Goal: Transaction & Acquisition: Purchase product/service

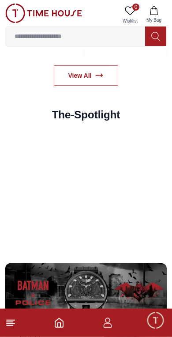
scroll to position [1627, 0]
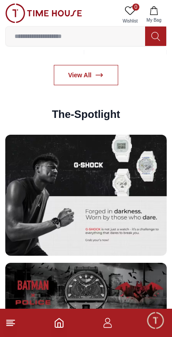
click at [89, 158] on img at bounding box center [86, 195] width 162 height 121
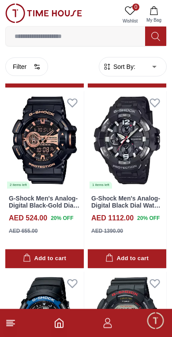
scroll to position [1326, 0]
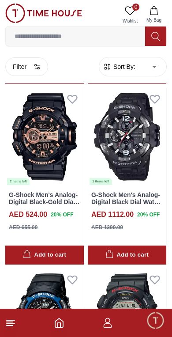
click at [48, 34] on input at bounding box center [75, 36] width 139 height 18
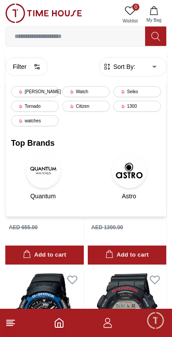
scroll to position [1282, 0]
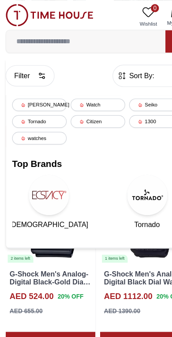
click at [26, 89] on div "[PERSON_NAME]" at bounding box center [35, 91] width 48 height 11
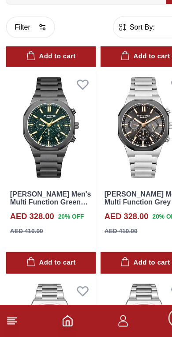
scroll to position [541, 0]
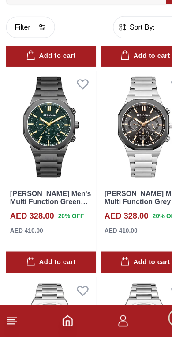
click at [39, 119] on img at bounding box center [44, 153] width 79 height 98
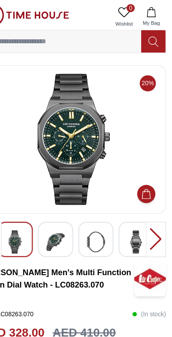
click at [62, 209] on img at bounding box center [70, 211] width 16 height 20
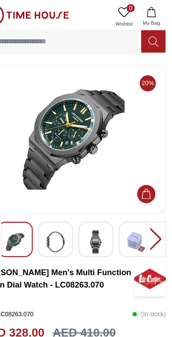
click at [27, 206] on img at bounding box center [35, 211] width 16 height 20
click at [27, 203] on img at bounding box center [35, 211] width 16 height 20
click at [98, 209] on img at bounding box center [106, 211] width 16 height 20
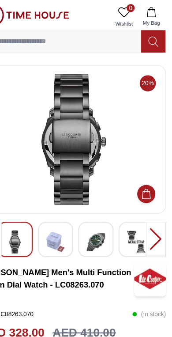
click at [98, 209] on img at bounding box center [106, 211] width 16 height 20
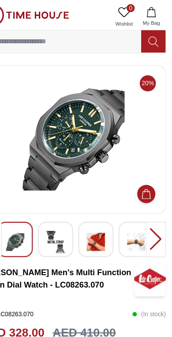
click at [62, 210] on img at bounding box center [70, 211] width 16 height 20
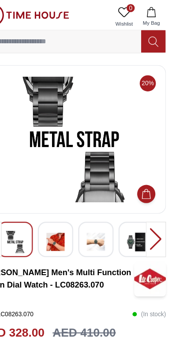
click at [62, 212] on img at bounding box center [70, 211] width 16 height 20
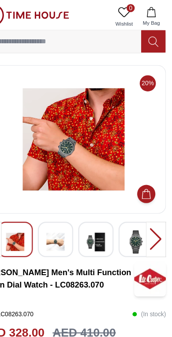
click at [27, 204] on img at bounding box center [35, 211] width 16 height 20
click at [62, 207] on img at bounding box center [70, 211] width 16 height 20
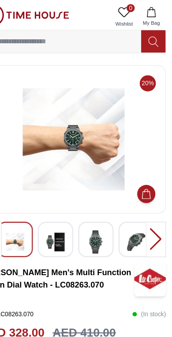
click at [27, 201] on img at bounding box center [35, 211] width 16 height 20
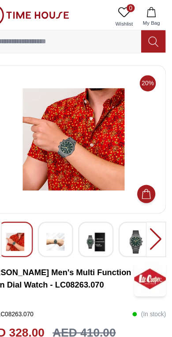
click at [98, 208] on img at bounding box center [106, 211] width 16 height 20
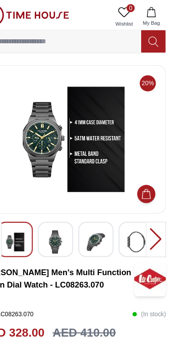
click at [98, 210] on img at bounding box center [106, 211] width 16 height 20
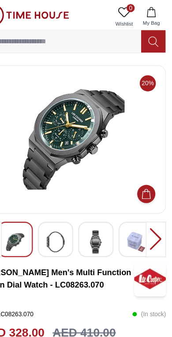
click at [98, 207] on img at bounding box center [106, 211] width 16 height 20
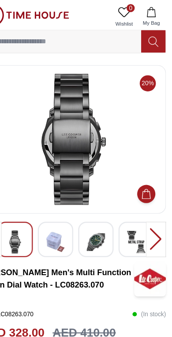
click at [62, 215] on img at bounding box center [70, 211] width 16 height 20
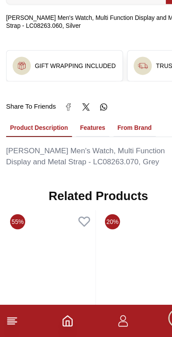
scroll to position [541, 0]
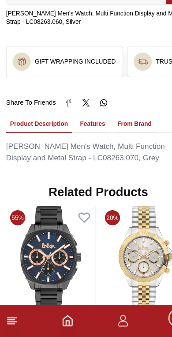
click at [79, 143] on button "Features" at bounding box center [81, 150] width 29 height 15
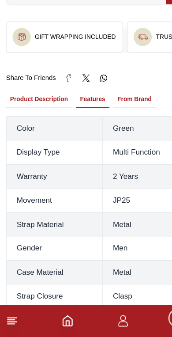
scroll to position [564, 0]
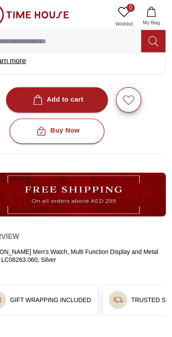
click at [48, 35] on input at bounding box center [75, 36] width 139 height 18
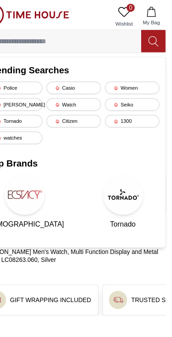
scroll to position [331, 0]
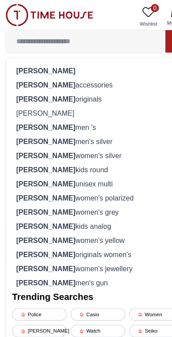
click at [22, 58] on strong "[PERSON_NAME]" at bounding box center [41, 61] width 52 height 7
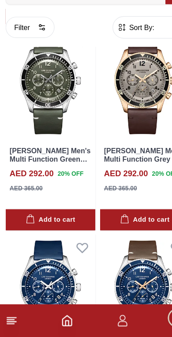
scroll to position [1120, 0]
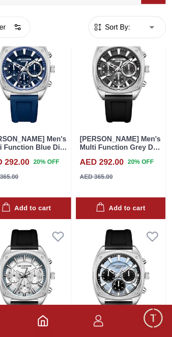
scroll to position [2751, 3]
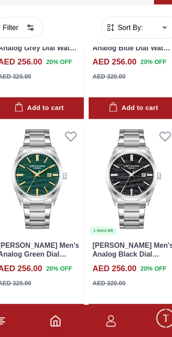
scroll to position [3741, 0]
